Goal: Obtain resource: Download file/media

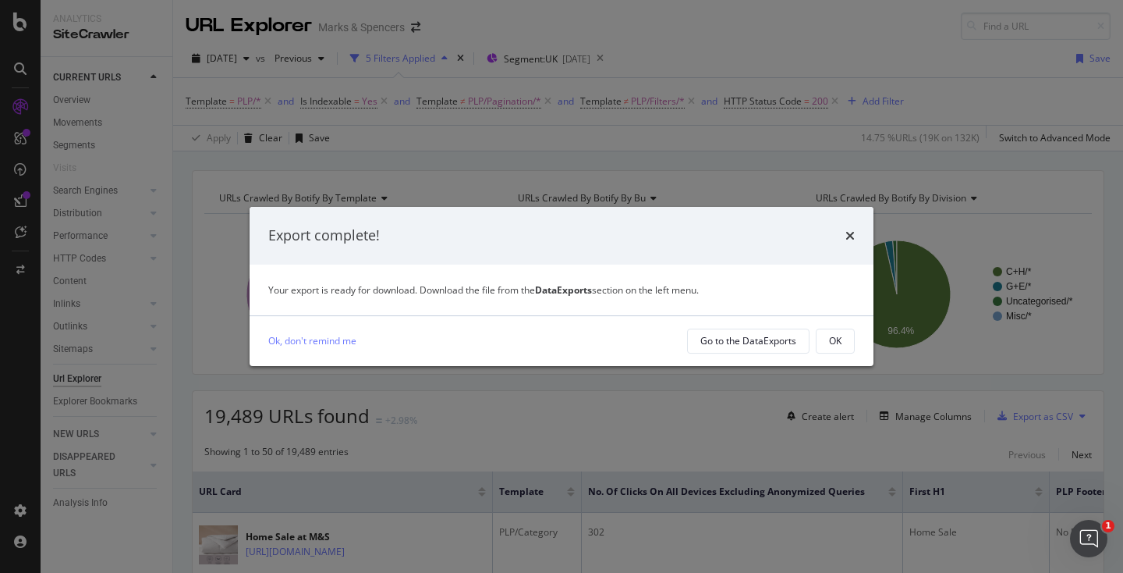
scroll to position [0, 905]
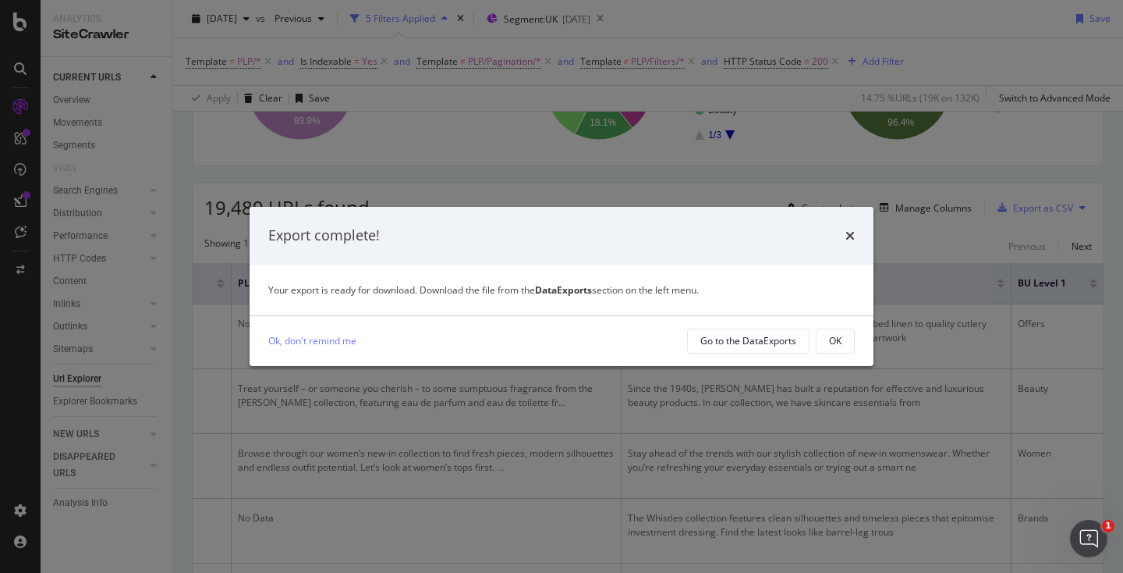
click at [853, 242] on div "times" at bounding box center [850, 235] width 9 height 20
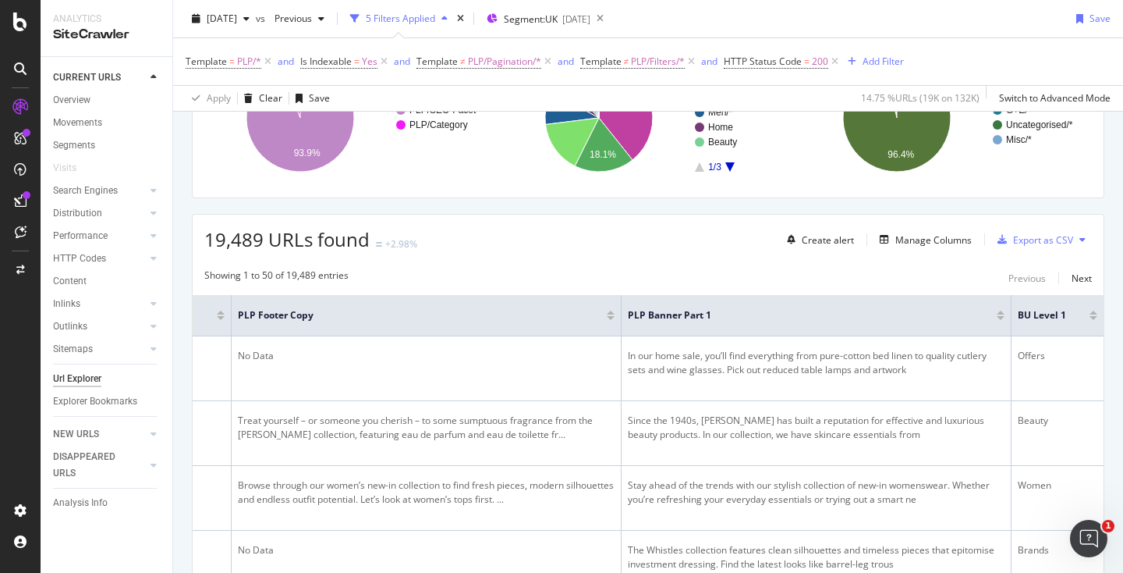
scroll to position [172, 0]
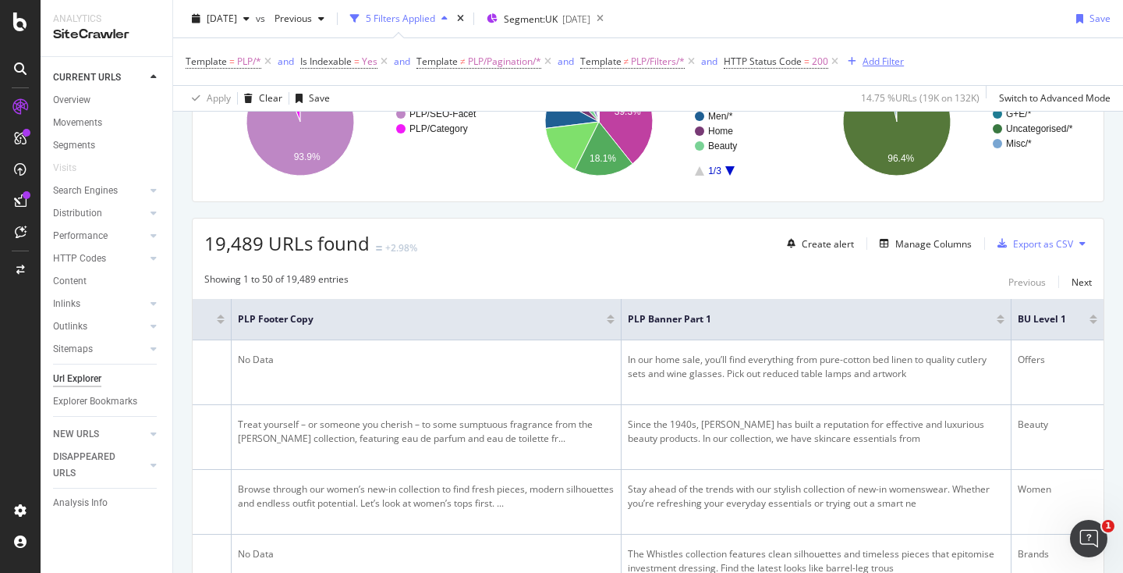
click at [876, 66] on div "Add Filter" at bounding box center [883, 61] width 41 height 13
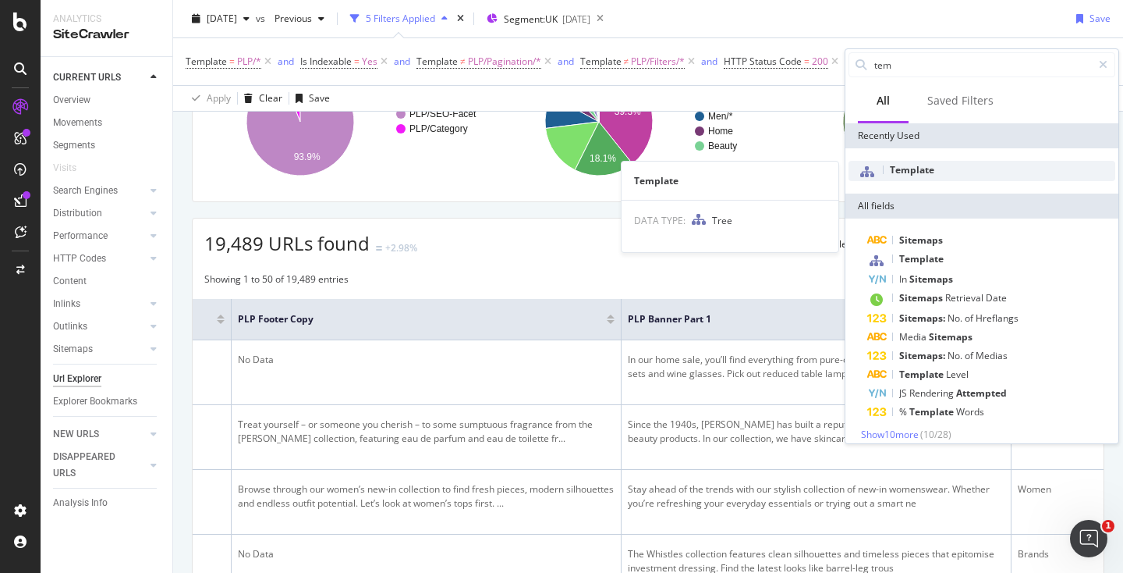
type input "tem"
click at [923, 175] on span "Template" at bounding box center [912, 169] width 44 height 13
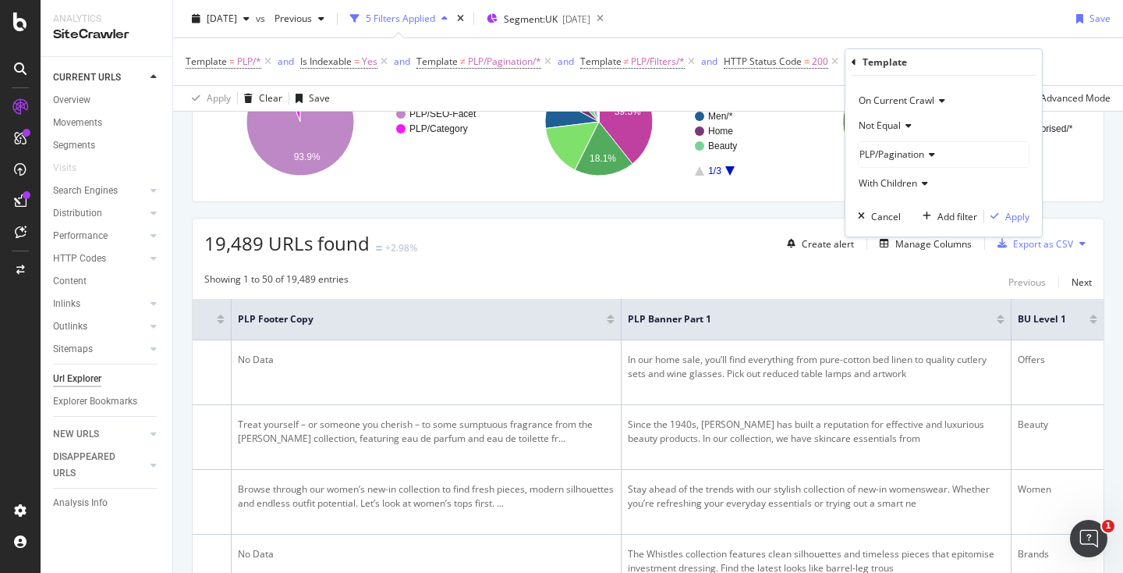
click at [908, 153] on span "PLP/Pagination" at bounding box center [892, 153] width 65 height 13
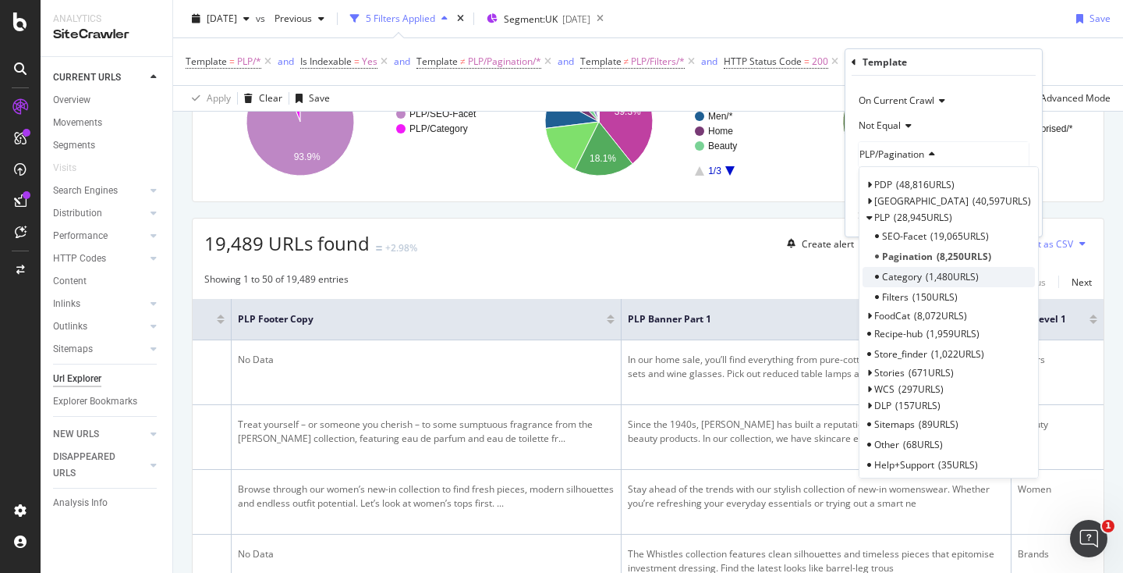
click at [917, 274] on span "Category" at bounding box center [902, 276] width 40 height 13
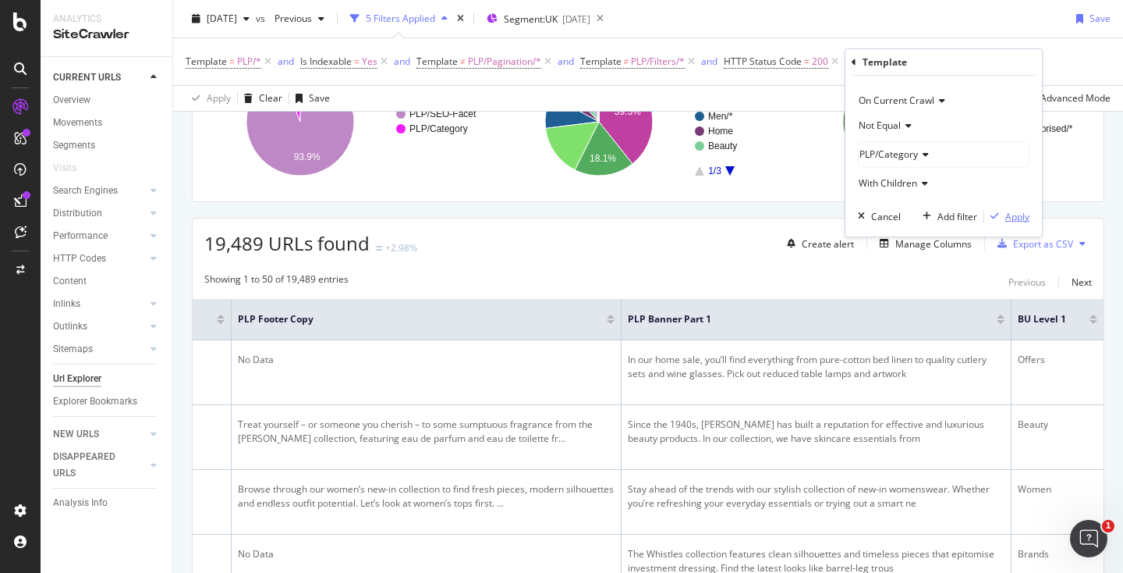
click at [1005, 218] on div "Apply" at bounding box center [1017, 216] width 24 height 13
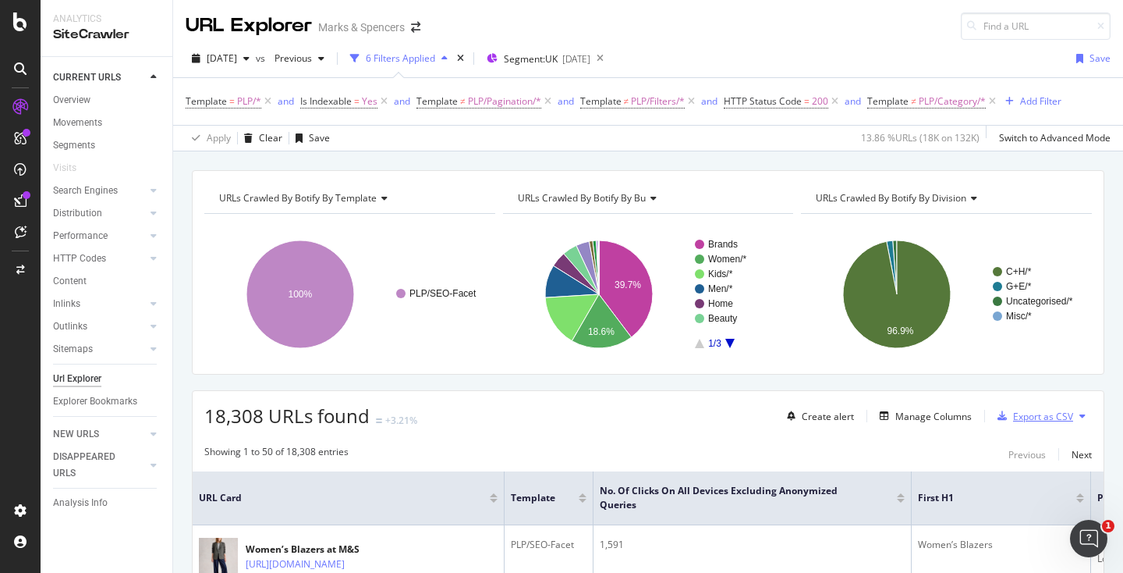
click at [1027, 417] on div "Export as CSV" at bounding box center [1043, 416] width 60 height 13
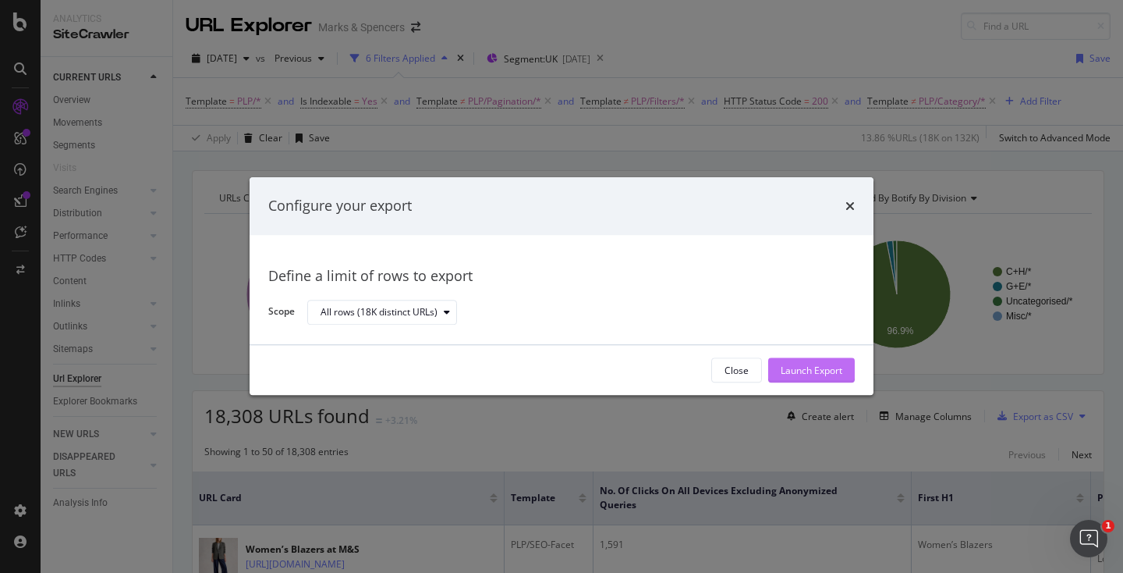
click at [788, 374] on div "Launch Export" at bounding box center [812, 370] width 62 height 13
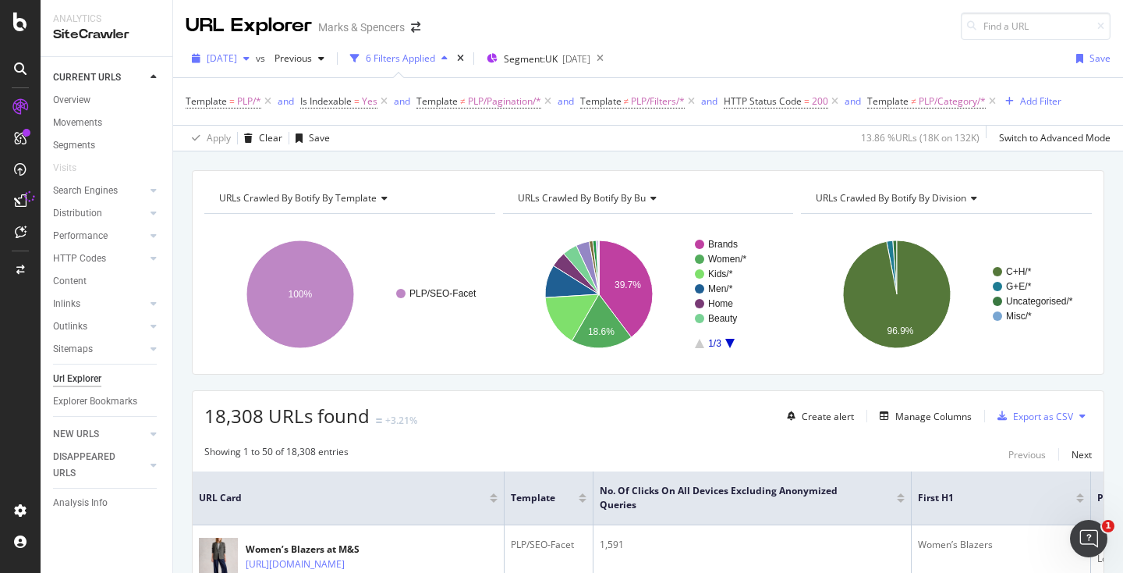
click at [237, 60] on span "[DATE]" at bounding box center [222, 57] width 30 height 13
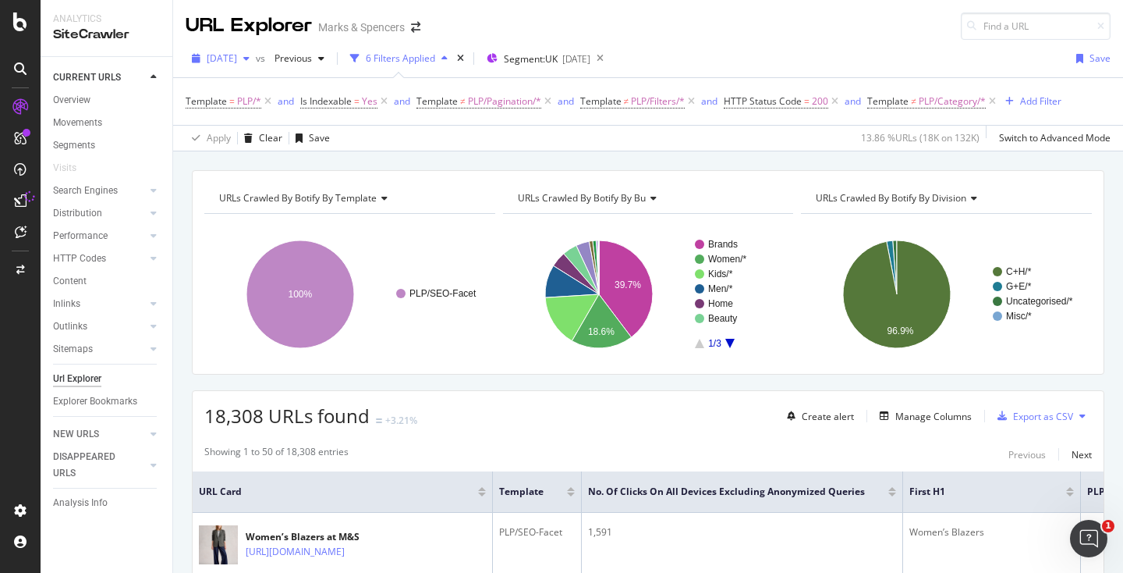
click at [237, 60] on span "[DATE]" at bounding box center [222, 57] width 30 height 13
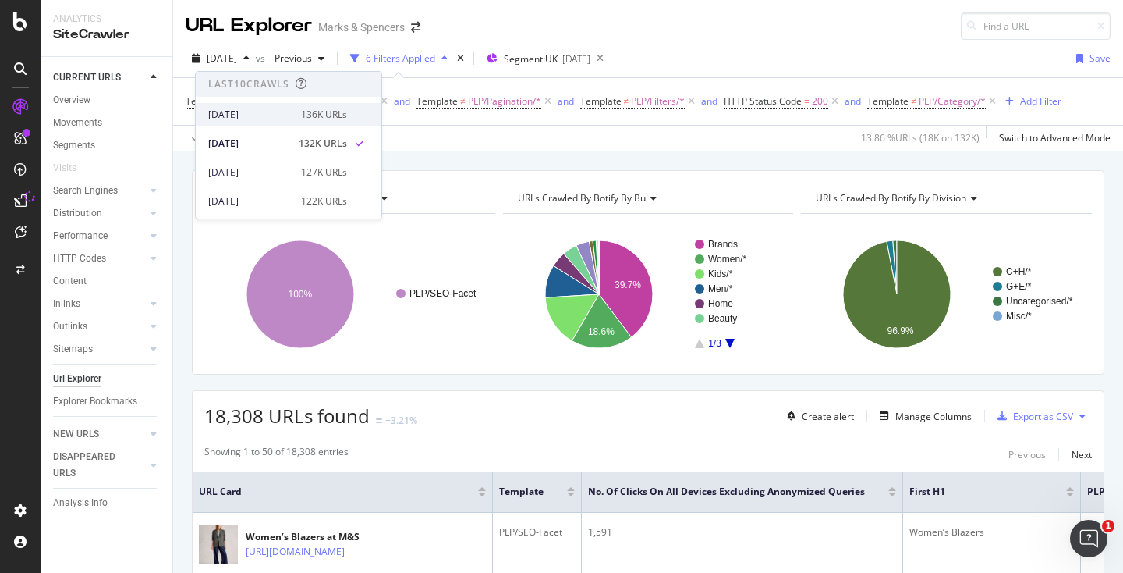
click at [251, 109] on div "[DATE]" at bounding box center [249, 115] width 83 height 14
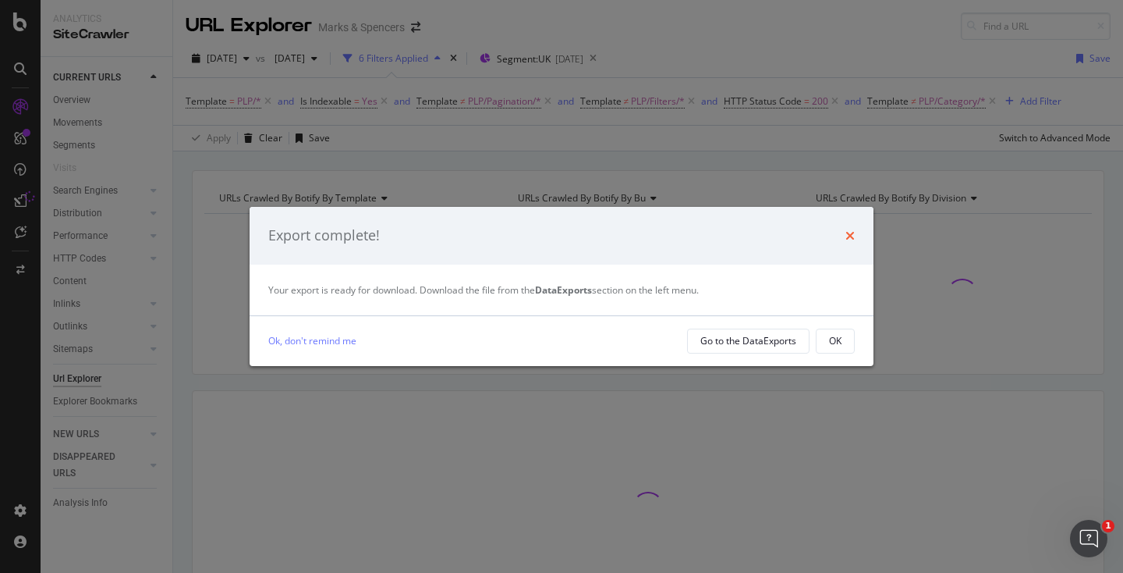
click at [853, 236] on icon "times" at bounding box center [850, 235] width 9 height 12
